Goal: Feedback & Contribution: Submit feedback/report problem

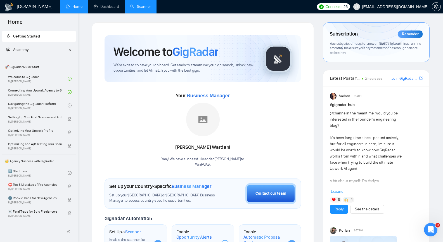
click at [141, 5] on link "Scanner" at bounding box center [140, 6] width 21 height 5
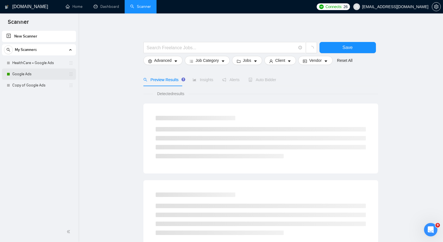
click at [11, 73] on div "Google Ads" at bounding box center [40, 73] width 66 height 11
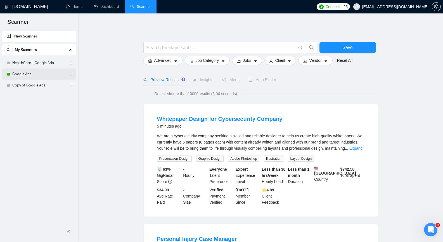
click at [21, 73] on link "Google Ads" at bounding box center [38, 73] width 53 height 11
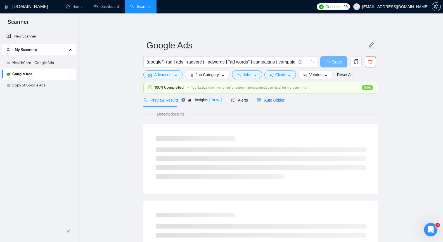
click at [266, 100] on span "Auto Bidder" at bounding box center [271, 100] width 28 height 4
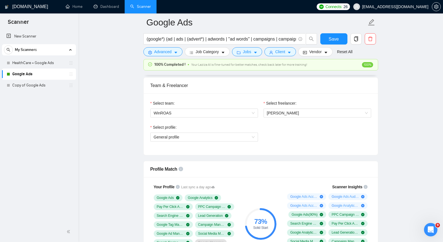
scroll to position [279, 0]
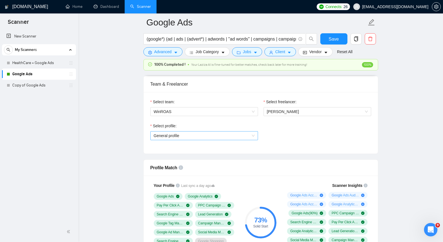
click at [245, 134] on span "General profile" at bounding box center [204, 135] width 101 height 8
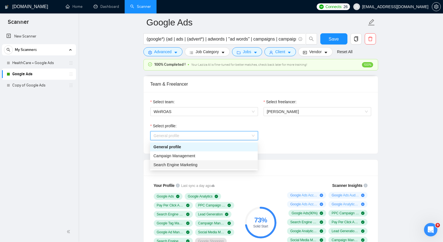
click at [208, 164] on div "Search Engine Marketing" at bounding box center [203, 164] width 101 height 6
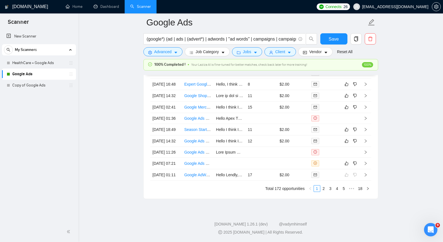
scroll to position [1434, 0]
click at [367, 165] on icon "right" at bounding box center [365, 163] width 4 height 4
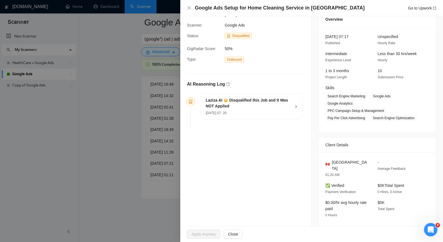
scroll to position [24, 0]
click at [295, 105] on icon "right" at bounding box center [296, 106] width 2 height 3
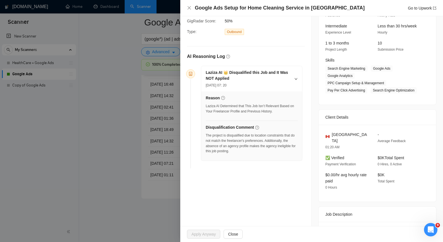
scroll to position [52, 0]
click at [191, 9] on icon "close" at bounding box center [189, 8] width 4 height 4
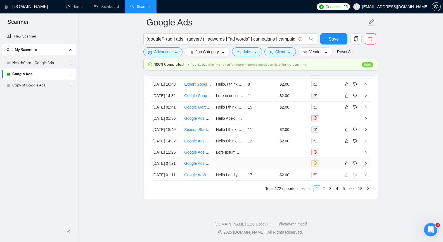
click at [200, 165] on link "Google Ads Setup for Home Cleaning Service in [GEOGRAPHIC_DATA]" at bounding box center [246, 163] width 125 height 4
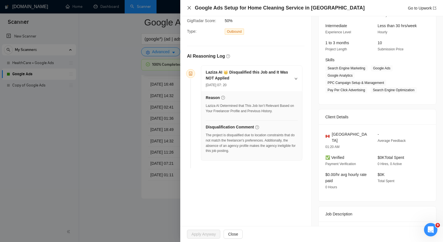
click at [188, 8] on icon "close" at bounding box center [188, 7] width 3 height 3
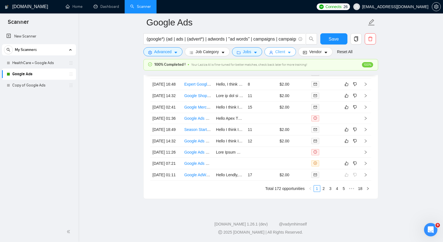
click at [288, 51] on icon "caret-down" at bounding box center [289, 53] width 4 height 4
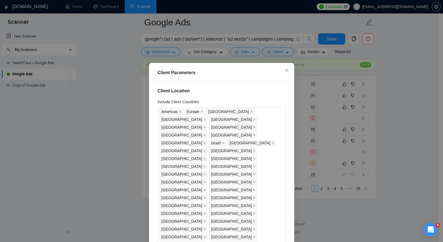
click at [402, 69] on div "Client Parameters Client Location Include Client Countries [GEOGRAPHIC_DATA] [G…" at bounding box center [221, 121] width 443 height 242
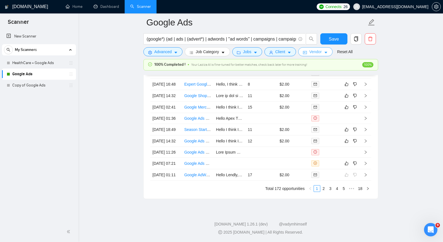
click at [327, 52] on button "Vendor" at bounding box center [315, 51] width 34 height 9
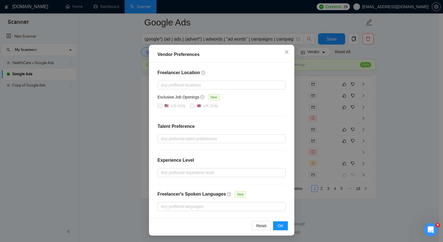
scroll to position [1406, 0]
click at [285, 53] on icon "close" at bounding box center [286, 52] width 4 height 4
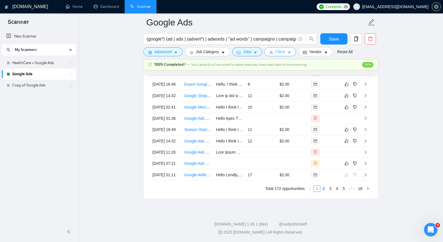
click at [287, 52] on icon "caret-down" at bounding box center [289, 53] width 4 height 4
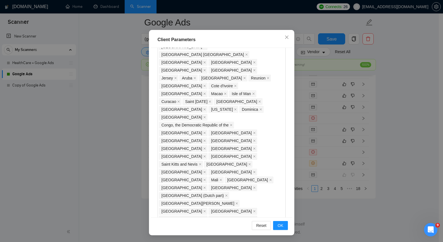
scroll to position [1434, 0]
click at [284, 37] on icon "close" at bounding box center [286, 37] width 4 height 4
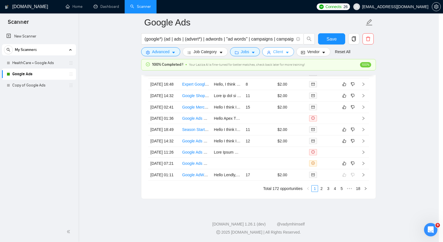
scroll to position [0, 0]
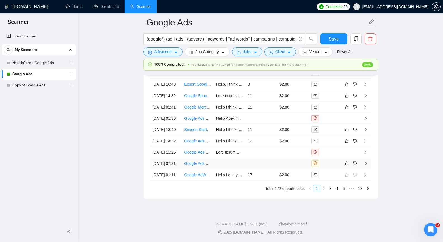
click at [365, 165] on icon "right" at bounding box center [365, 162] width 2 height 3
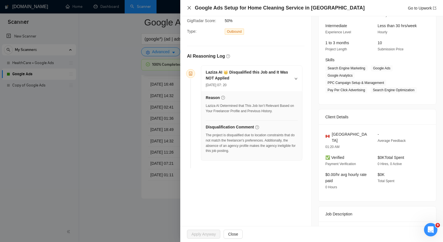
click at [191, 9] on icon "close" at bounding box center [189, 8] width 4 height 4
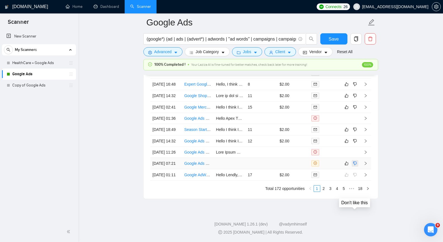
click at [355, 165] on icon "dislike" at bounding box center [355, 163] width 4 height 4
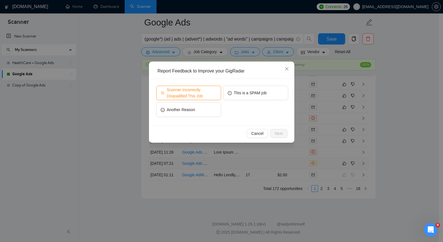
click at [209, 94] on span "Scanner Incorrectly Disqualified This Job" at bounding box center [192, 93] width 50 height 12
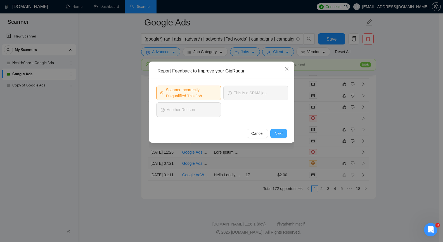
click at [277, 136] on span "Next" at bounding box center [279, 133] width 8 height 6
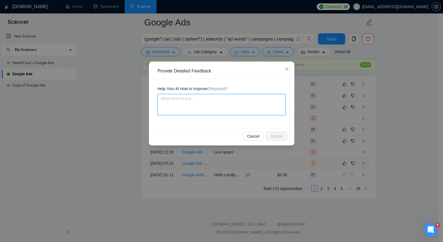
click at [239, 102] on textarea at bounding box center [222, 104] width 128 height 21
paste textarea "This is a good job that meets my criteria."
type textarea "This is a good job that meets my criteria."
type textarea "This is a good job that meets my criteria"
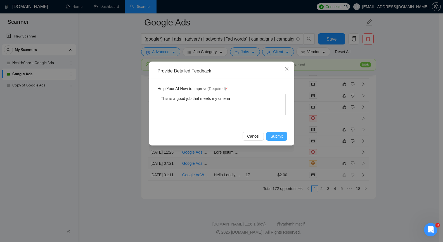
click at [276, 134] on span "Submit" at bounding box center [276, 136] width 12 height 6
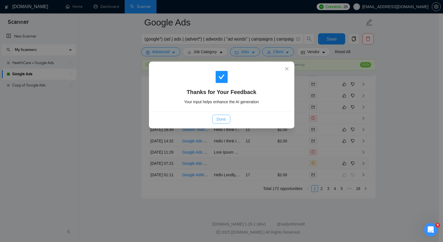
click at [223, 115] on button "Done" at bounding box center [221, 119] width 18 height 9
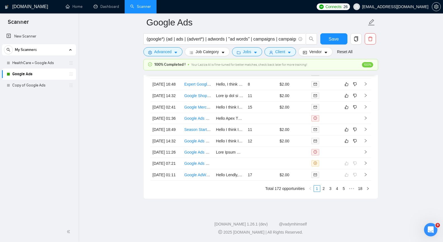
scroll to position [1433, 0]
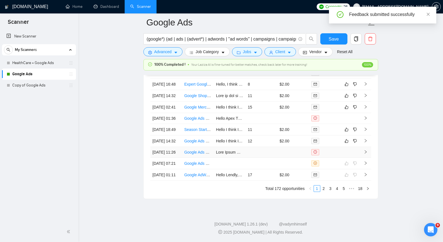
click at [365, 137] on tbody "[DATE] 18:59 Google Ads Campaign Manager – PPC Lead Generation Specialist (Whit…" at bounding box center [260, 123] width 221 height 113
click at [365, 154] on icon "right" at bounding box center [365, 152] width 4 height 4
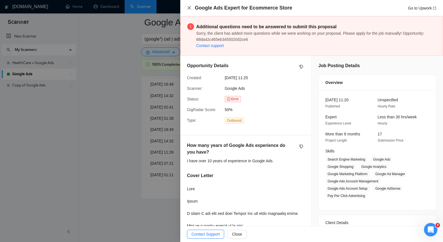
click at [190, 9] on icon "close" at bounding box center [188, 7] width 3 height 3
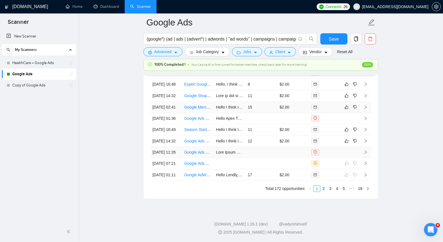
scroll to position [1405, 0]
click at [366, 142] on icon "right" at bounding box center [365, 140] width 2 height 3
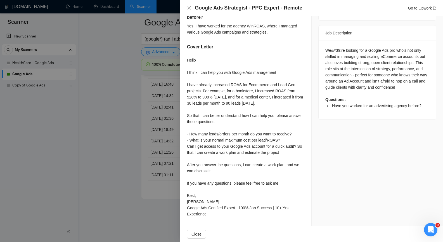
scroll to position [224, 0]
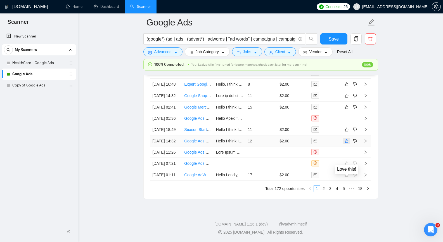
click at [346, 143] on icon "like" at bounding box center [346, 141] width 4 height 4
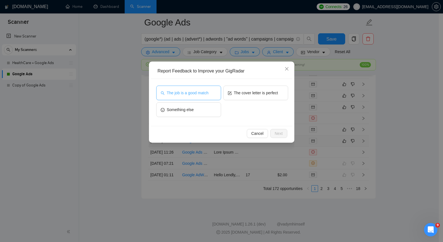
click at [192, 90] on span "The job is a good match" at bounding box center [188, 93] width 42 height 6
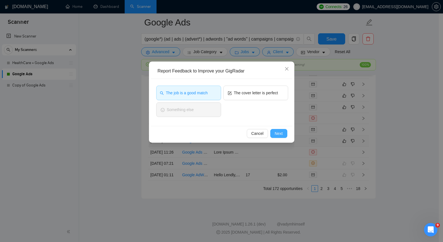
click at [279, 132] on span "Next" at bounding box center [279, 133] width 8 height 6
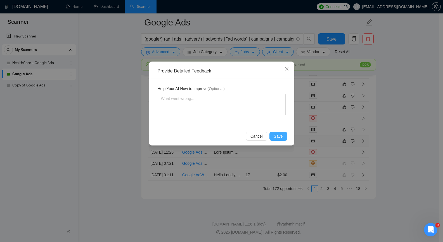
click at [278, 135] on span "Save" at bounding box center [278, 136] width 9 height 6
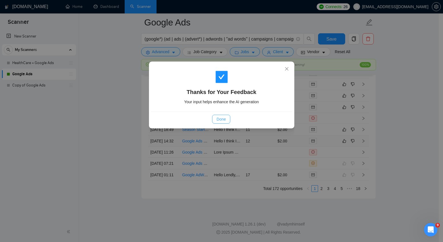
click at [223, 119] on span "Done" at bounding box center [221, 119] width 9 height 6
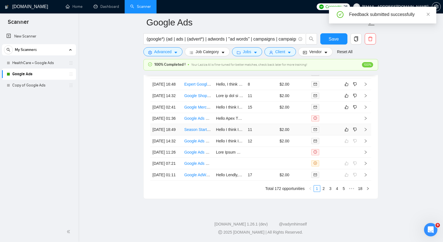
click at [365, 131] on icon "right" at bounding box center [365, 129] width 4 height 4
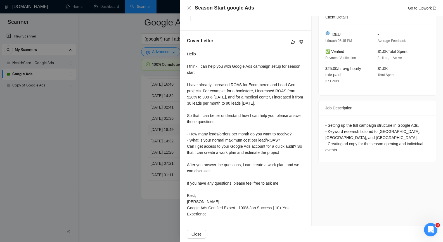
scroll to position [194, 0]
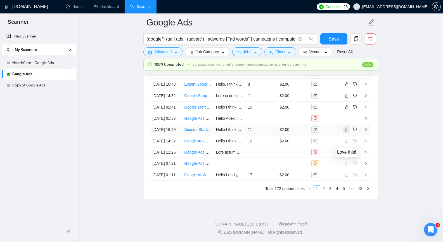
click at [347, 132] on icon "like" at bounding box center [346, 129] width 4 height 4
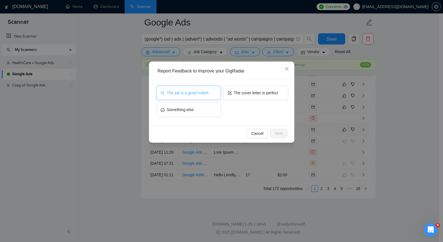
click at [200, 94] on span "The job is a good match" at bounding box center [188, 93] width 42 height 6
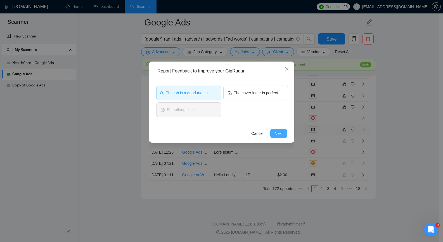
click at [275, 133] on span "Next" at bounding box center [279, 133] width 8 height 6
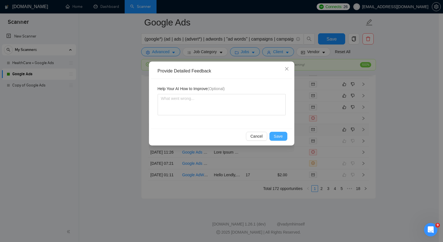
click at [277, 135] on span "Save" at bounding box center [278, 136] width 9 height 6
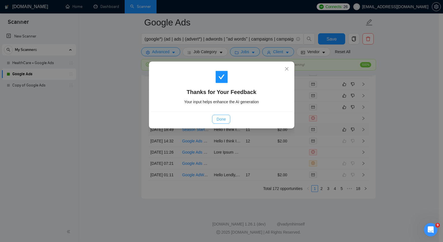
click at [214, 117] on button "Done" at bounding box center [221, 119] width 18 height 9
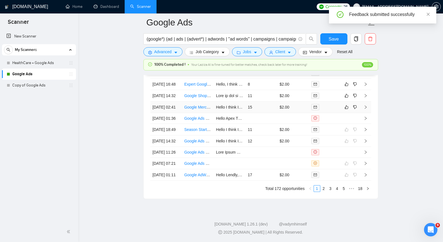
click at [365, 109] on icon "right" at bounding box center [365, 107] width 4 height 4
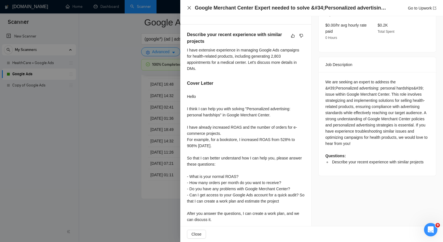
click at [188, 8] on icon "close" at bounding box center [188, 7] width 3 height 3
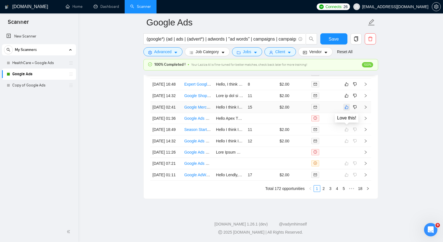
click at [345, 109] on icon "like" at bounding box center [346, 107] width 4 height 4
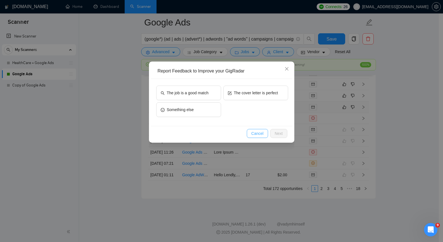
click at [255, 133] on span "Cancel" at bounding box center [257, 133] width 12 height 6
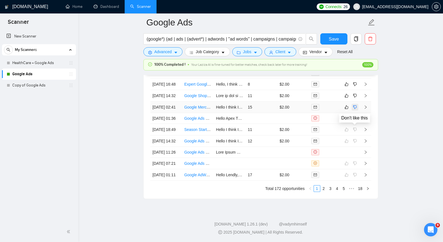
click at [356, 109] on icon "dislike" at bounding box center [355, 107] width 4 height 4
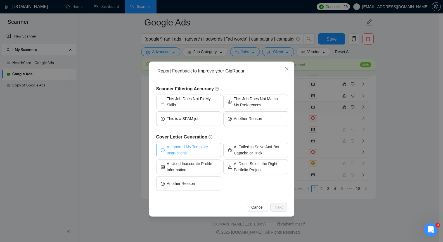
click at [206, 152] on span "AI Ignored My Template Instructions" at bounding box center [192, 150] width 50 height 12
click at [196, 148] on span "AI Ignored My Template Instructions" at bounding box center [191, 150] width 51 height 12
click at [196, 181] on button "Another Reason" at bounding box center [188, 183] width 65 height 15
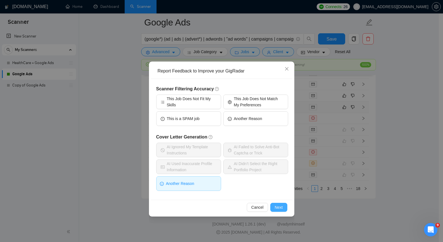
click at [280, 206] on span "Next" at bounding box center [279, 207] width 8 height 6
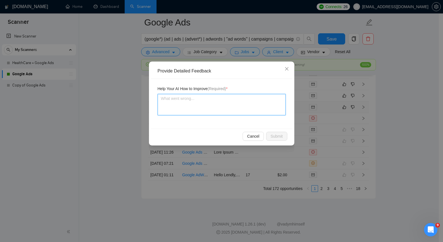
click at [221, 108] on textarea at bounding box center [222, 104] width 128 height 21
click at [227, 105] on textarea at bounding box center [222, 104] width 128 height 21
paste textarea "The letter turned out to be irrelevant. There wasn't enough data in the templat…"
type textarea "The letter turned out to be irrelevant. There wasn't enough data in the templat…"
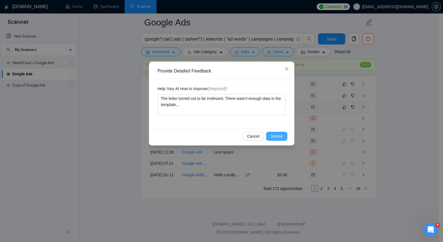
click at [277, 138] on span "Submit" at bounding box center [276, 136] width 12 height 6
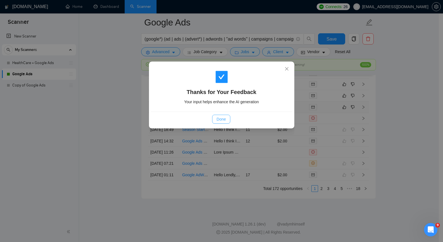
click at [218, 118] on span "Done" at bounding box center [221, 119] width 9 height 6
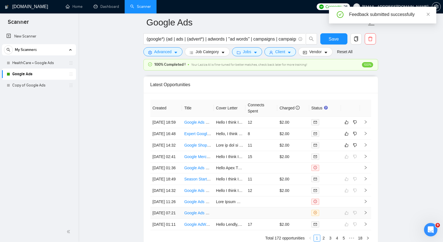
scroll to position [1321, 0]
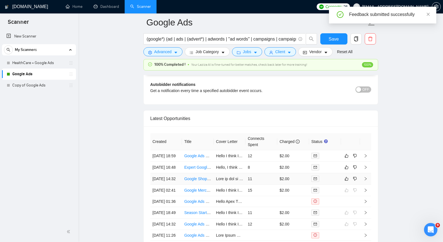
click at [365, 180] on icon "right" at bounding box center [365, 179] width 4 height 4
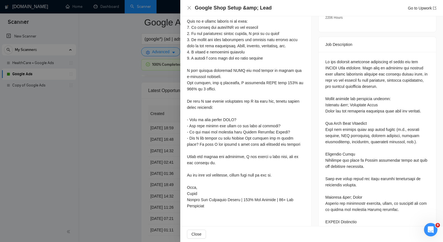
scroll to position [238, 0]
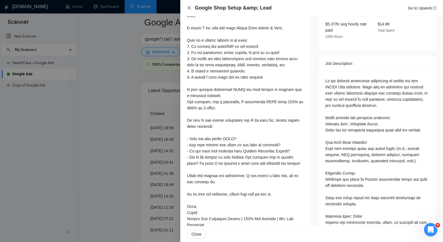
click at [188, 8] on icon "close" at bounding box center [189, 8] width 4 height 4
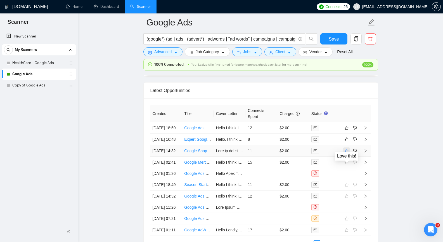
click at [347, 153] on icon "like" at bounding box center [346, 150] width 4 height 4
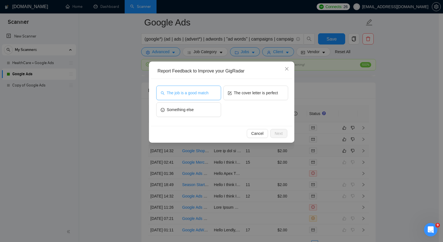
click at [201, 96] on button "The job is a good match" at bounding box center [188, 92] width 65 height 15
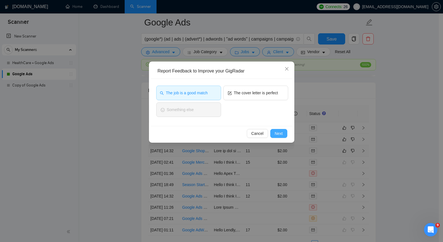
click at [281, 134] on span "Next" at bounding box center [279, 133] width 8 height 6
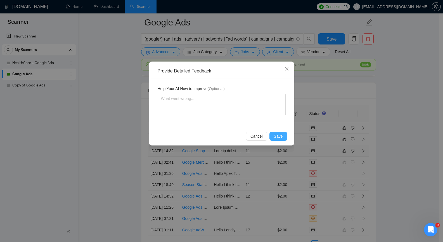
click at [281, 135] on span "Save" at bounding box center [278, 136] width 9 height 6
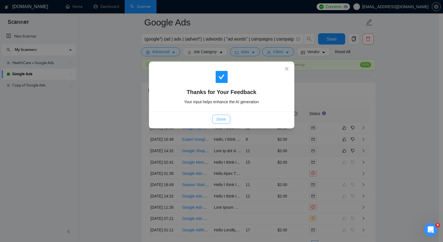
click at [223, 119] on span "Done" at bounding box center [221, 119] width 9 height 6
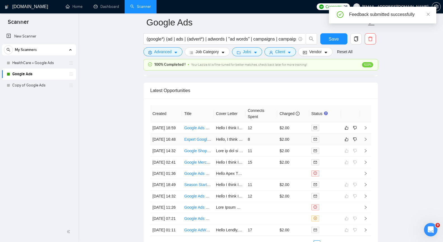
click at [366, 141] on icon "right" at bounding box center [365, 138] width 2 height 3
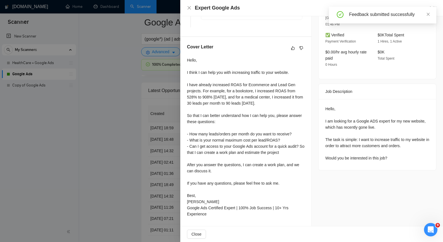
scroll to position [188, 0]
click at [189, 8] on icon "close" at bounding box center [188, 7] width 3 height 3
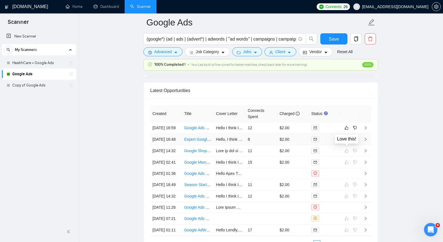
click at [346, 141] on icon "like" at bounding box center [346, 139] width 4 height 4
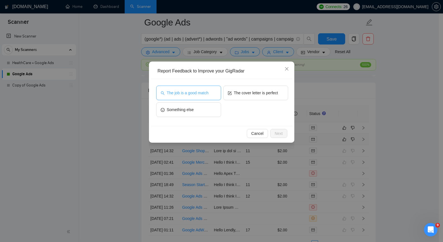
click at [205, 96] on button "The job is a good match" at bounding box center [188, 92] width 65 height 15
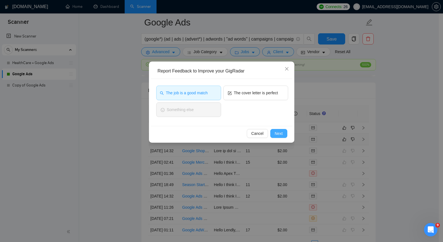
click at [281, 132] on span "Next" at bounding box center [279, 133] width 8 height 6
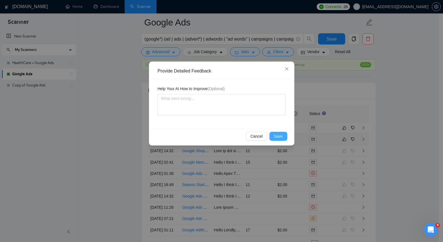
click at [279, 137] on span "Save" at bounding box center [278, 136] width 9 height 6
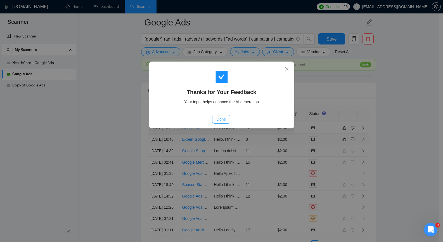
click at [226, 121] on button "Done" at bounding box center [221, 119] width 18 height 9
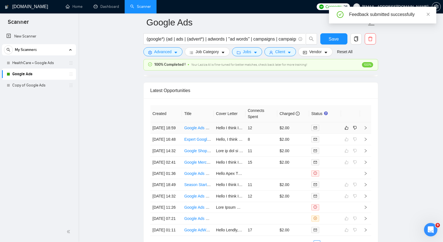
click at [365, 130] on icon "right" at bounding box center [365, 128] width 4 height 4
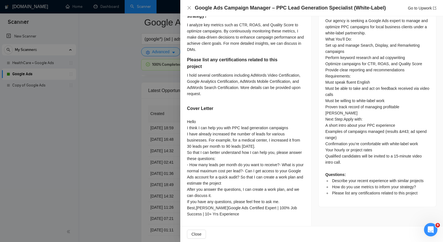
scroll to position [348, 0]
click at [203, 232] on button "Close" at bounding box center [196, 233] width 19 height 9
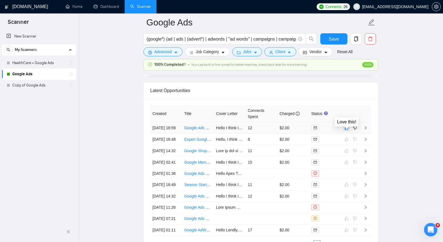
click at [348, 129] on icon "like" at bounding box center [346, 127] width 4 height 4
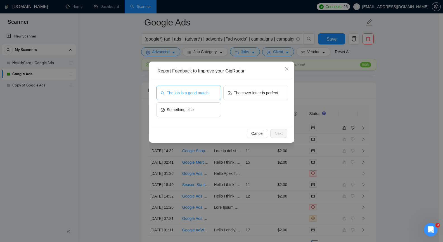
click at [205, 96] on span "The job is a good match" at bounding box center [188, 93] width 42 height 6
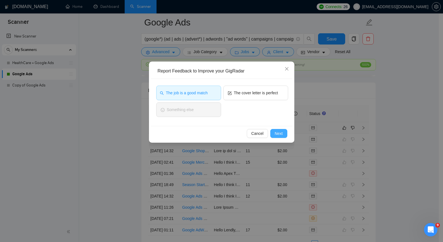
click at [280, 133] on span "Next" at bounding box center [279, 133] width 8 height 6
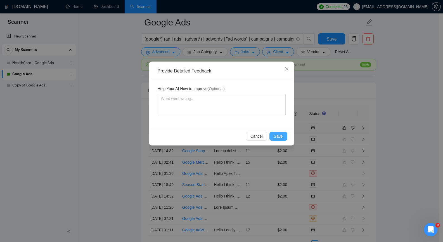
click at [279, 134] on span "Save" at bounding box center [278, 136] width 9 height 6
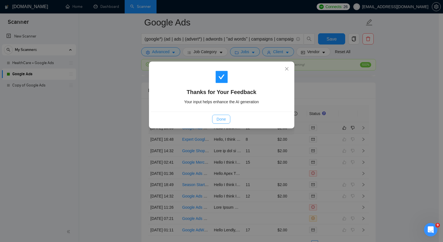
click at [227, 122] on button "Done" at bounding box center [221, 119] width 18 height 9
